Goal: Task Accomplishment & Management: Use online tool/utility

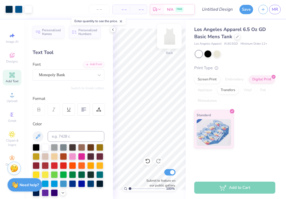
click at [163, 39] on img at bounding box center [169, 36] width 21 height 21
click at [168, 35] on img at bounding box center [169, 36] width 21 height 21
click at [121, 20] on icon at bounding box center [121, 22] width 4 height 4
click at [112, 28] on icon at bounding box center [113, 30] width 4 height 4
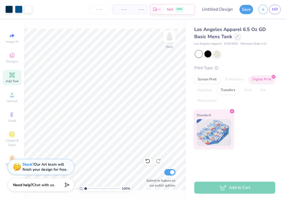
click at [236, 37] on icon at bounding box center [237, 36] width 3 height 3
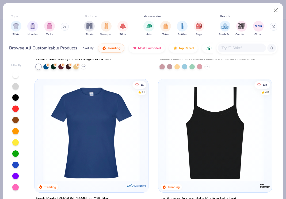
scroll to position [1002, 0]
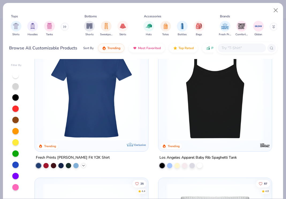
click at [84, 165] on polyline at bounding box center [83, 165] width 2 height 1
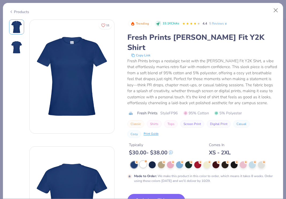
click at [144, 161] on div at bounding box center [143, 164] width 7 height 7
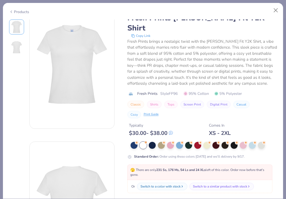
scroll to position [43, 0]
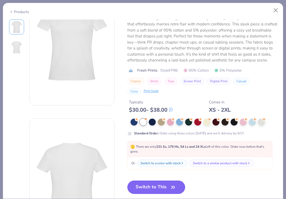
click at [150, 181] on button "Switch to This" at bounding box center [156, 187] width 58 height 13
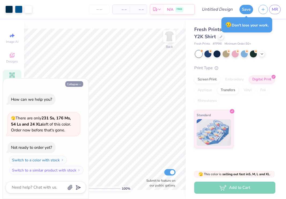
click at [79, 84] on icon "button" at bounding box center [79, 84] width 3 height 3
type textarea "x"
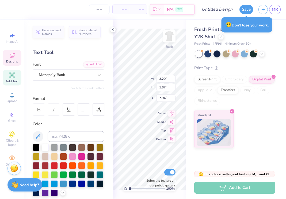
type input "6.70"
type input "5.81"
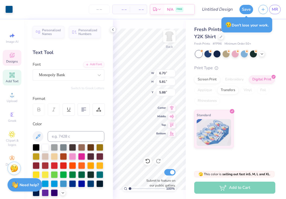
type input "5.72"
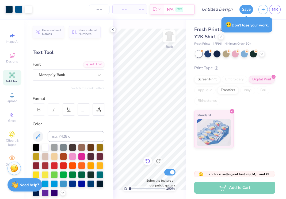
click at [144, 161] on div at bounding box center [147, 161] width 9 height 9
click at [110, 29] on div "Personalized Names Personalized Numbers Text Tool Add Font Font Monopoly Bank S…" at bounding box center [68, 110] width 89 height 180
click at [111, 29] on icon at bounding box center [113, 30] width 4 height 4
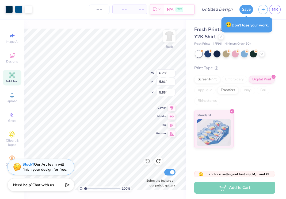
type input "5.16"
type input "4.48"
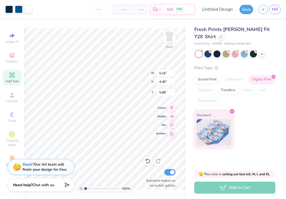
type input "1.97"
click at [218, 37] on div at bounding box center [221, 36] width 6 height 6
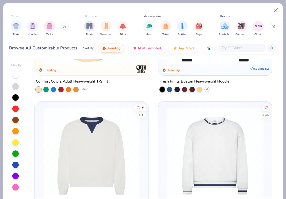
scroll to position [258, 0]
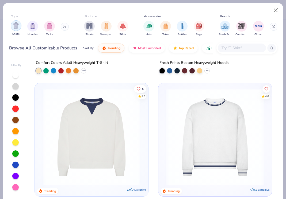
click at [18, 25] on img "filter for Shirts" at bounding box center [16, 25] width 6 height 6
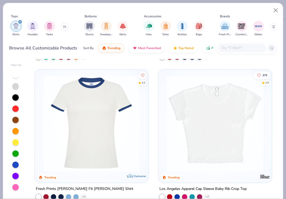
scroll to position [419, 0]
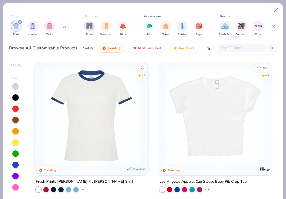
click at [116, 143] on img at bounding box center [91, 116] width 103 height 97
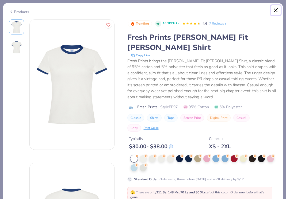
click at [276, 11] on button "Close" at bounding box center [276, 10] width 10 height 10
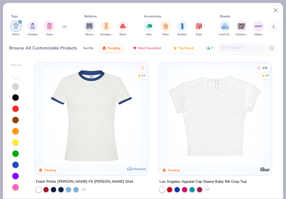
click at [232, 102] on img at bounding box center [215, 116] width 103 height 97
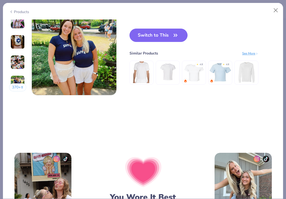
scroll to position [606, 0]
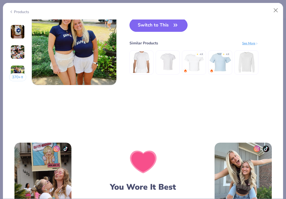
click at [164, 26] on button "Switch to This" at bounding box center [158, 24] width 58 height 13
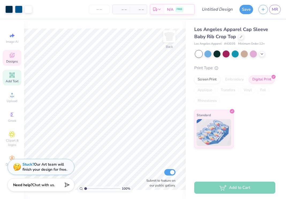
click at [10, 63] on span "Designs" at bounding box center [12, 61] width 12 height 4
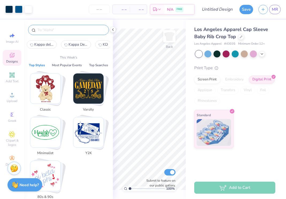
click at [55, 30] on input "text" at bounding box center [71, 29] width 68 height 5
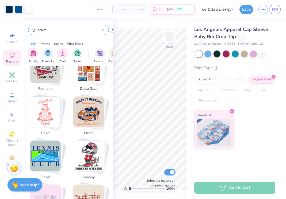
scroll to position [616, 0]
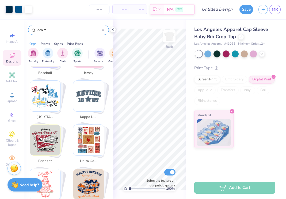
click at [89, 97] on img "Stack Card Button kappa delta" at bounding box center [88, 96] width 31 height 31
type input "kappa delta"
click at [96, 90] on img "Stack Card Button kappa delta" at bounding box center [88, 96] width 31 height 31
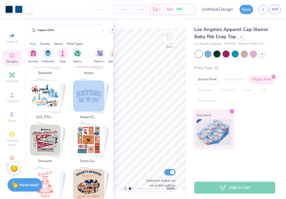
click at [90, 90] on img "Stack Card Button kappa delta" at bounding box center [88, 96] width 31 height 31
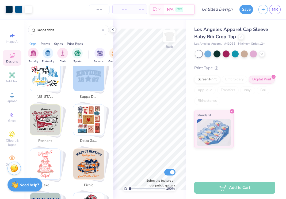
scroll to position [638, 0]
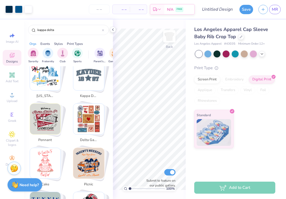
click at [111, 102] on div "[PERSON_NAME]! We can't find what you're looking for. Try our top searches inst…" at bounding box center [68, 136] width 89 height 140
click at [114, 29] on icon at bounding box center [113, 30] width 4 height 4
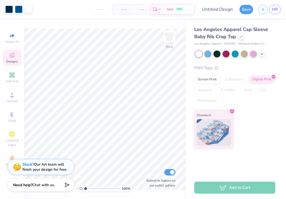
scroll to position [699, 0]
type input "0.94"
type input "4.63"
type input "4.01"
type input "0.95"
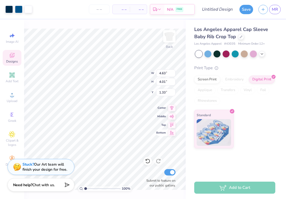
drag, startPoint x: 166, startPoint y: 131, endPoint x: 164, endPoint y: 133, distance: 2.8
click at [166, 131] on div "Bottom" at bounding box center [165, 133] width 19 height 6
type input "8.99"
click at [146, 160] on icon at bounding box center [147, 161] width 5 height 5
click at [18, 64] on div "Designs" at bounding box center [12, 58] width 19 height 16
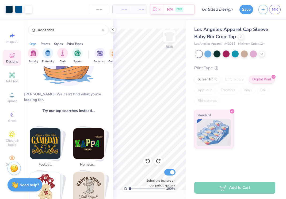
scroll to position [65, 0]
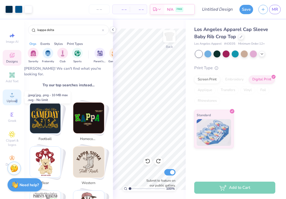
click at [15, 103] on div "Upload" at bounding box center [12, 98] width 19 height 16
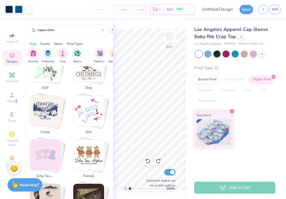
scroll to position [263, 0]
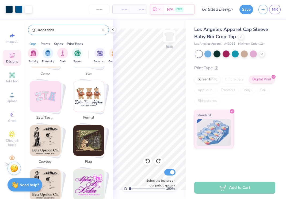
click at [104, 30] on div "kappa delta" at bounding box center [68, 30] width 81 height 10
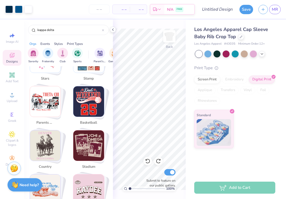
scroll to position [525, 0]
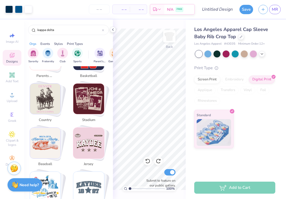
click at [17, 61] on span "Designs" at bounding box center [12, 61] width 12 height 4
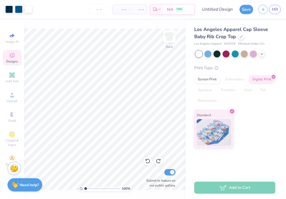
scroll to position [0, 0]
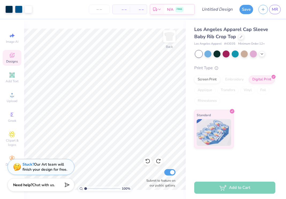
click at [16, 61] on span "Designs" at bounding box center [12, 61] width 12 height 4
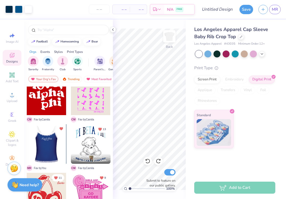
scroll to position [137, 0]
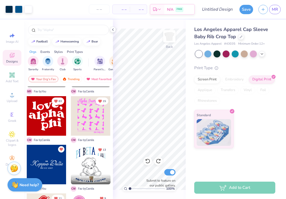
click at [56, 169] on div at bounding box center [47, 165] width 40 height 40
click at [113, 29] on polyline at bounding box center [112, 30] width 1 height 2
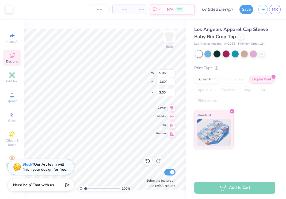
click at [112, 28] on div "100 % Back W 5.86 5.86 " H 1.60 1.60 " Y 3.00 3.00 " Center Middle Top Bottom S…" at bounding box center [104, 110] width 161 height 180
click at [147, 160] on icon at bounding box center [147, 161] width 5 height 5
click at [149, 161] on icon at bounding box center [147, 161] width 5 height 5
type input "0.95"
type input "6.33"
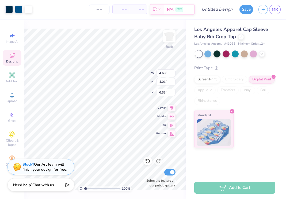
click at [15, 59] on div "Designs" at bounding box center [12, 58] width 19 height 16
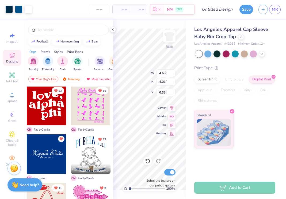
scroll to position [147, 0]
click at [53, 154] on div at bounding box center [47, 154] width 40 height 40
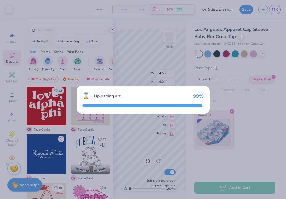
type input "5.86"
type input "1.60"
type input "3.00"
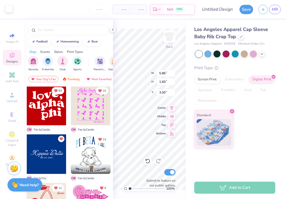
click at [8, 10] on div at bounding box center [8, 8] width 7 height 7
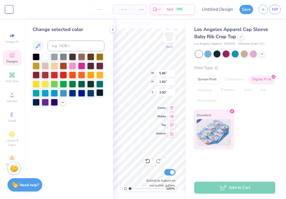
type input "3.96"
type input "3.42"
type input "6.52"
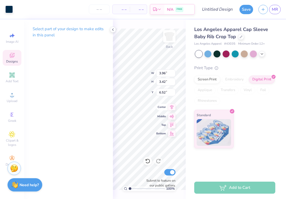
type input "5.86"
type input "1.60"
type input "3.00"
click at [10, 10] on div at bounding box center [8, 8] width 7 height 7
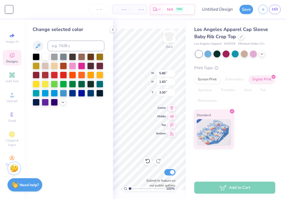
type input "2.21"
type input "0.95"
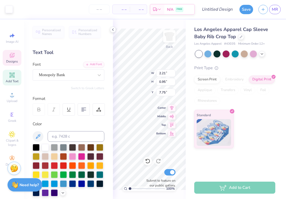
type input "7.76"
type input "3.61"
type input "2.99"
type input "6.90"
type input "4.63"
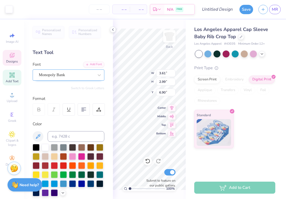
type input "4.01"
type input "6.33"
click at [13, 7] on div at bounding box center [8, 8] width 7 height 7
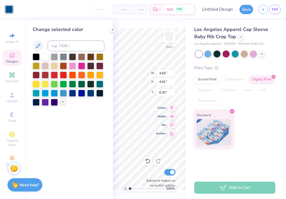
click at [65, 102] on div at bounding box center [63, 102] width 6 height 6
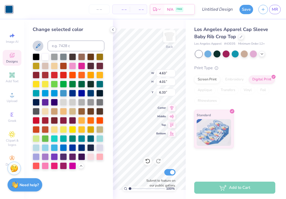
click at [38, 48] on icon at bounding box center [38, 46] width 6 height 6
click at [39, 48] on icon at bounding box center [38, 46] width 6 height 6
click at [38, 48] on icon at bounding box center [38, 46] width 6 height 6
type input "5.86"
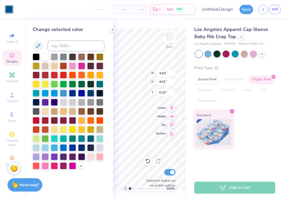
type input "1.60"
type input "3.00"
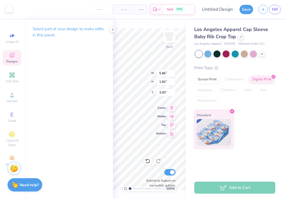
click at [12, 9] on div at bounding box center [8, 8] width 7 height 7
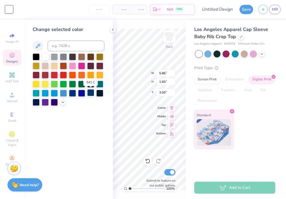
click at [91, 94] on div at bounding box center [90, 92] width 7 height 7
click at [113, 31] on icon at bounding box center [113, 30] width 4 height 4
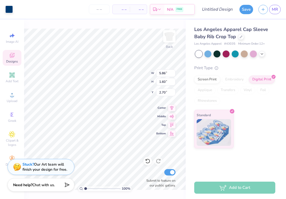
type input "1.86"
type input "2.20"
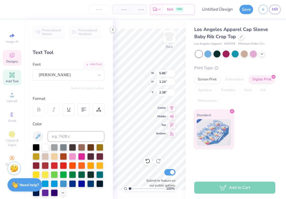
click at [112, 28] on icon at bounding box center [113, 30] width 4 height 4
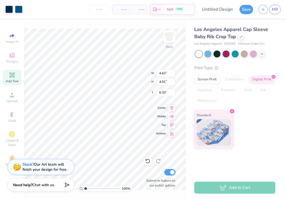
type input "3.00"
type input "2.61"
click at [147, 160] on icon at bounding box center [147, 161] width 5 height 5
type input "4.63"
type input "4.01"
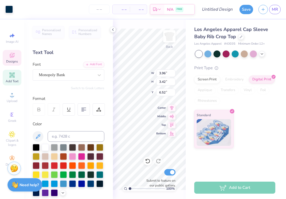
type input "2.05"
type input "0.19"
type input "8.70"
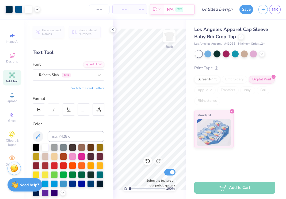
click at [112, 26] on div "Personalized Names Personalized Numbers Text Tool Add Font Font Roboto Slab Gre…" at bounding box center [68, 110] width 89 height 180
click at [112, 28] on icon at bounding box center [113, 30] width 4 height 4
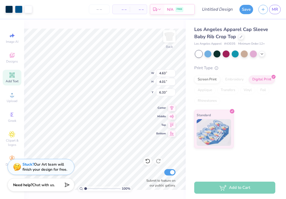
type input "3.06"
type input "2.66"
type input "4.09"
type input "2.79"
type input "2.42"
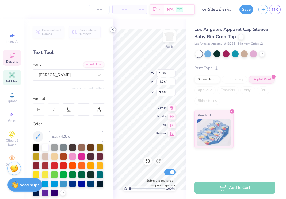
click at [109, 103] on div "– – Per Item – – Total Est. Delivery N/A FREE Design Title Save MR Image AI Des…" at bounding box center [143, 99] width 286 height 199
type input "2.28"
type input "0.23"
type input "5.10"
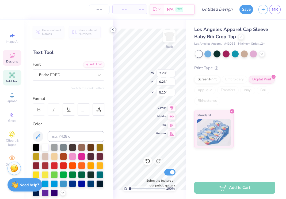
click at [114, 31] on icon at bounding box center [113, 30] width 4 height 4
click at [109, 138] on div "– – Per Item – – Total Est. Delivery N/A FREE Design Title Save MR Image AI Des…" at bounding box center [143, 99] width 286 height 199
type input "2.39"
type input "2.06"
click at [148, 163] on icon at bounding box center [147, 161] width 5 height 5
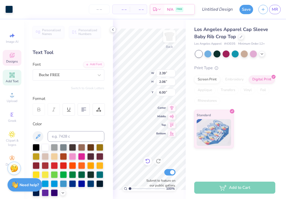
type input "4.20"
type input "2.79"
type input "2.42"
type input "4.09"
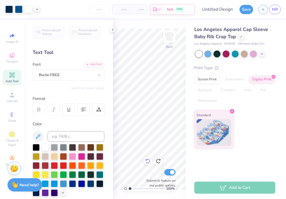
click at [148, 159] on icon at bounding box center [147, 161] width 5 height 5
click at [148, 160] on icon at bounding box center [147, 161] width 5 height 5
click at [147, 161] on icon at bounding box center [147, 161] width 5 height 5
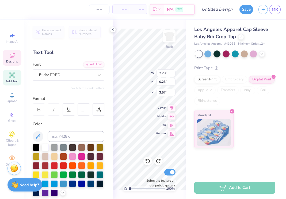
type input "8.02"
click at [46, 148] on div at bounding box center [45, 147] width 7 height 7
type input "5.10"
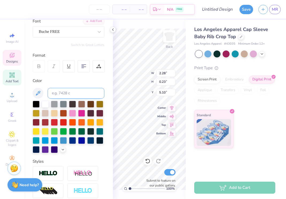
scroll to position [12, 0]
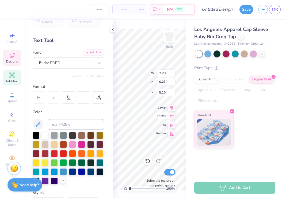
type input "1.80"
type input "0.18"
type input "5.15"
type input "2.39"
type input "2.06"
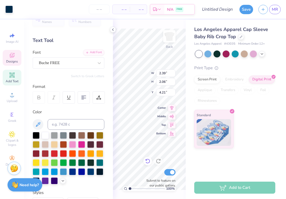
click at [148, 162] on icon at bounding box center [147, 161] width 5 height 5
type input "4.20"
type input "5.05"
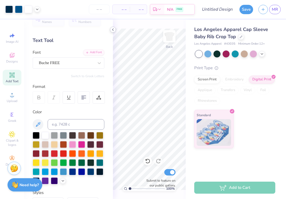
click at [114, 30] on icon at bounding box center [113, 30] width 4 height 4
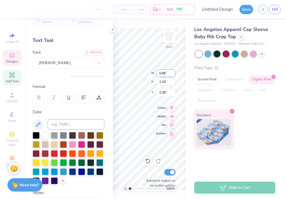
click at [136, 81] on div "100 % Back W 5.86 5.86 " H 1.24 1.24 " Y 2.38 2.38 " Center Middle Top Bottom S…" at bounding box center [149, 110] width 73 height 180
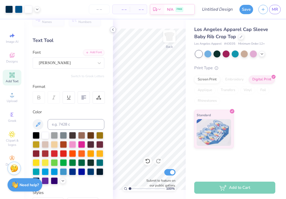
click at [113, 30] on icon at bounding box center [113, 30] width 4 height 4
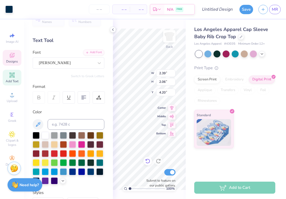
click at [149, 162] on icon at bounding box center [147, 161] width 5 height 5
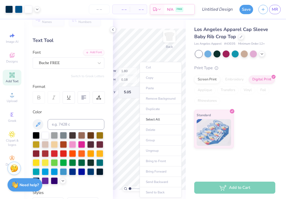
drag, startPoint x: 143, startPoint y: 152, endPoint x: 157, endPoint y: 114, distance: 40.2
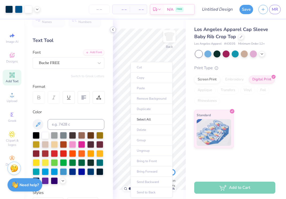
click at [111, 30] on icon at bounding box center [113, 30] width 4 height 4
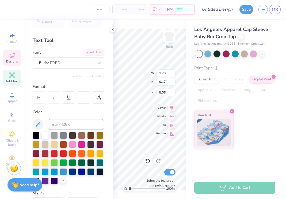
type input "1.70"
type input "0.17"
type input "5.06"
type input "2.39"
type input "2.06"
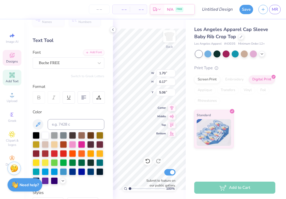
type input "4.20"
click at [148, 161] on icon at bounding box center [147, 161] width 5 height 5
type input "1.70"
type input "0.17"
type input "5.06"
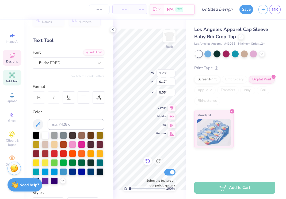
scroll to position [0, 1]
type textarea "BID DAY 2025"
click at [150, 162] on icon at bounding box center [147, 161] width 5 height 5
type input "4.20"
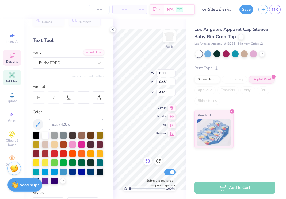
type input "5.10"
type input "2.63"
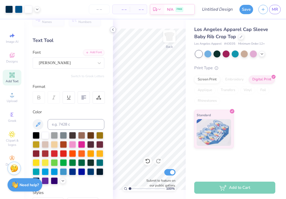
click at [114, 30] on icon at bounding box center [113, 30] width 4 height 4
click at [112, 29] on icon at bounding box center [113, 30] width 4 height 4
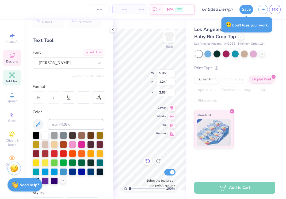
click at [147, 158] on div at bounding box center [147, 161] width 9 height 9
click at [149, 161] on icon at bounding box center [147, 161] width 5 height 5
type input "2.38"
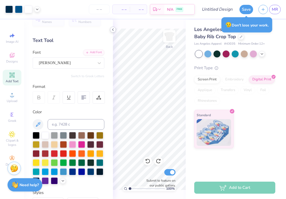
click at [112, 31] on icon at bounding box center [113, 30] width 4 height 4
